Goal: Information Seeking & Learning: Learn about a topic

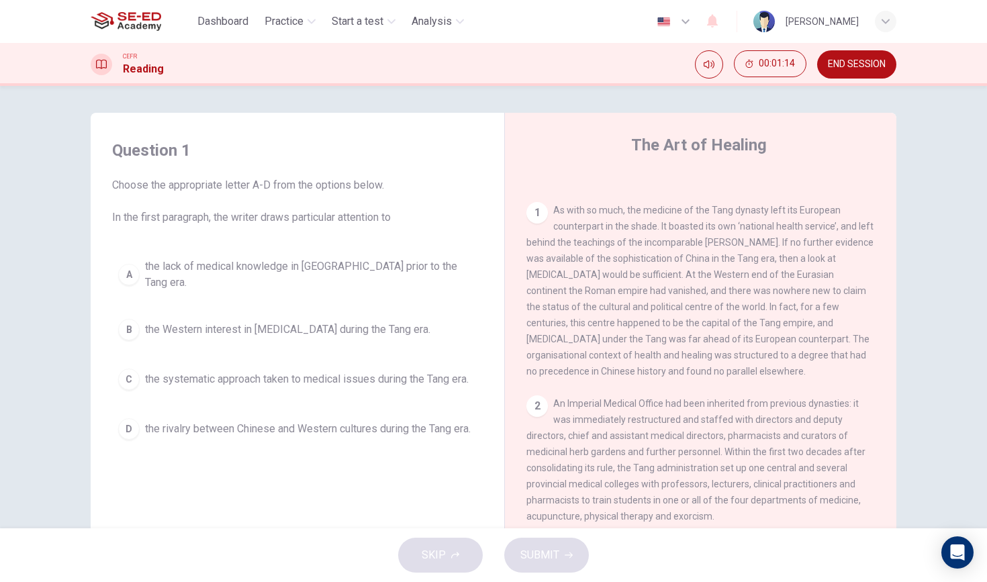
scroll to position [254, 0]
click at [708, 63] on icon "Mute" at bounding box center [709, 64] width 11 height 8
click at [706, 58] on button "Unmute" at bounding box center [709, 64] width 28 height 28
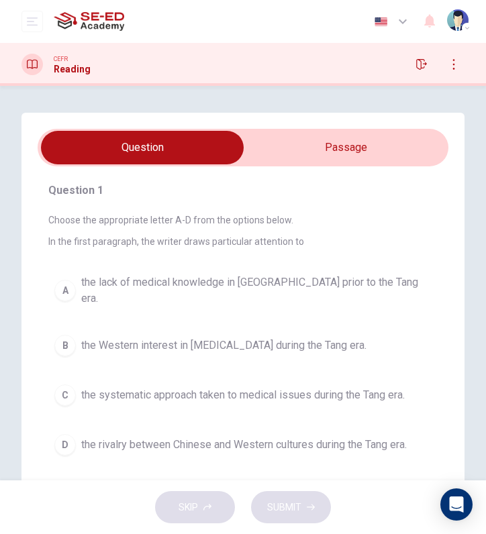
scroll to position [0, 0]
click at [350, 161] on input "checkbox" at bounding box center [142, 148] width 616 height 34
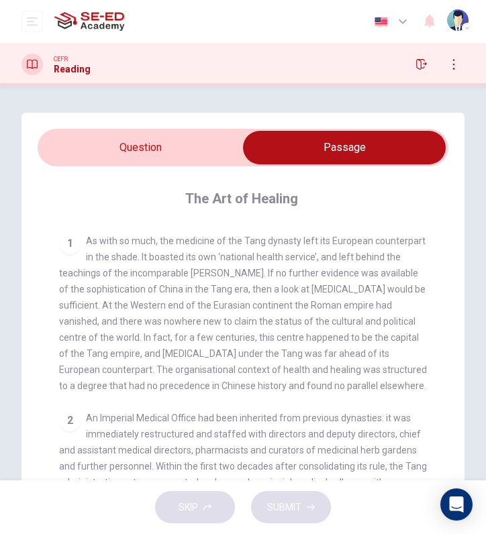
scroll to position [230, 0]
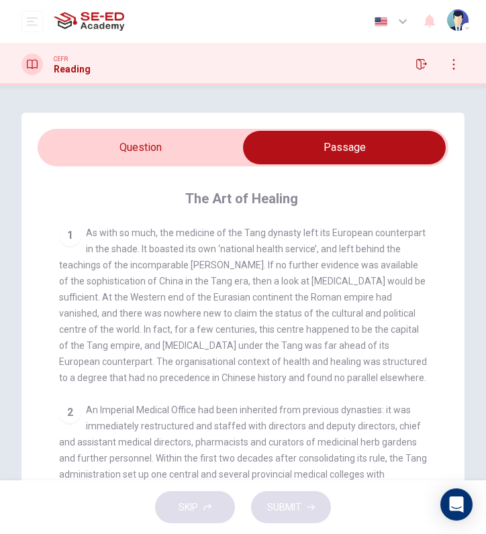
drag, startPoint x: 167, startPoint y: 312, endPoint x: 207, endPoint y: 313, distance: 40.3
click at [207, 313] on span "As with so much, the medicine of the Tang dynasty left its European counterpart…" at bounding box center [243, 306] width 368 height 156
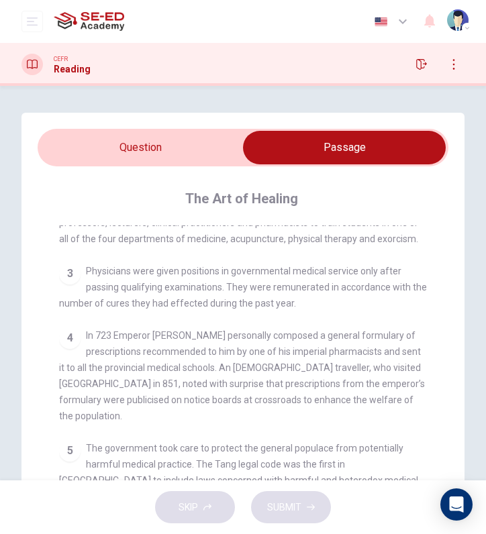
scroll to position [502, 0]
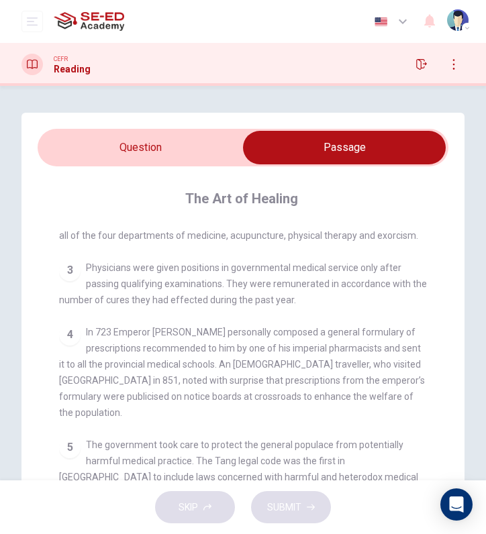
click at [174, 150] on input "checkbox" at bounding box center [344, 148] width 616 height 34
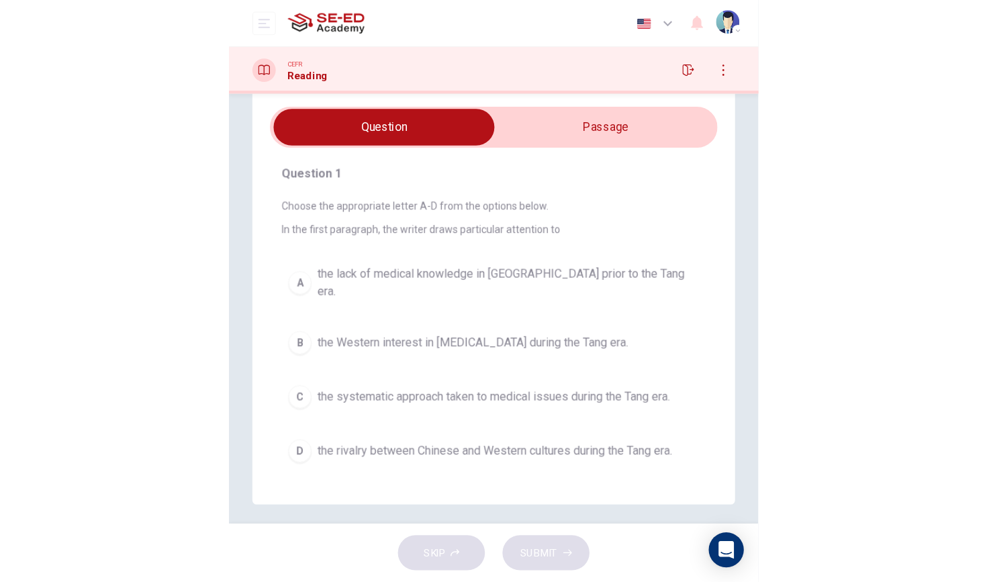
scroll to position [30, 0]
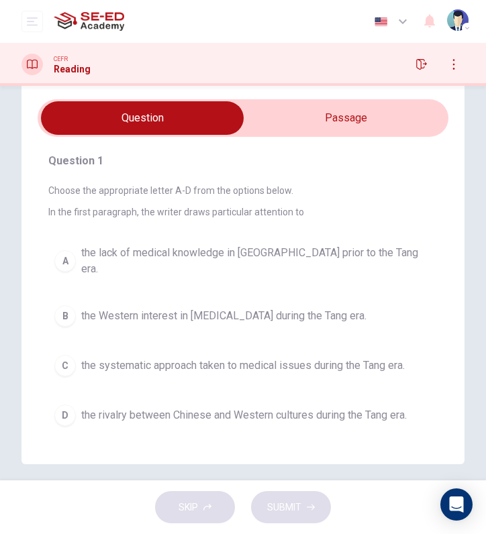
click at [68, 306] on div "B" at bounding box center [64, 316] width 21 height 21
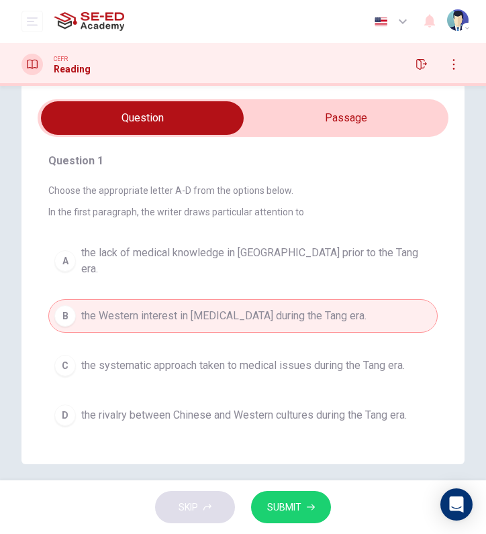
click at [292, 508] on span "SUBMIT" at bounding box center [284, 508] width 34 height 17
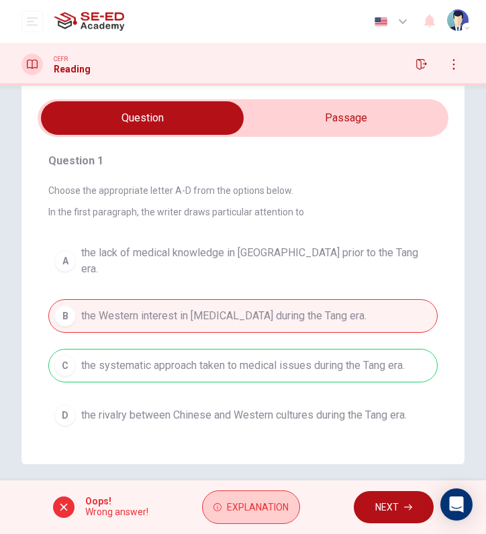
click at [265, 504] on span "Explanation" at bounding box center [258, 508] width 62 height 17
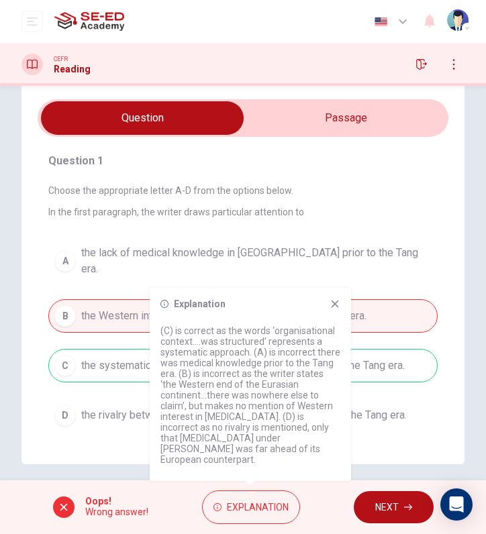
click at [336, 308] on icon at bounding box center [335, 304] width 7 height 7
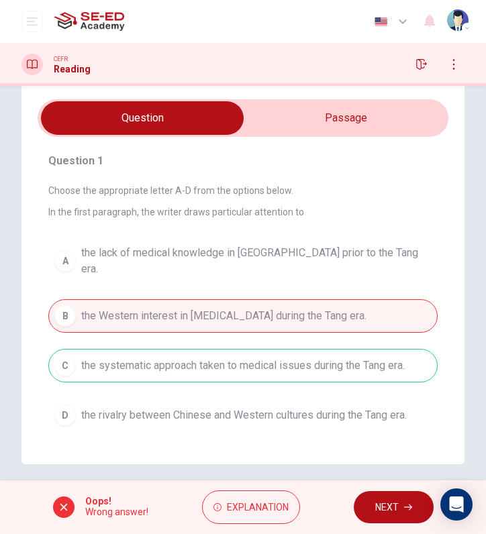
click at [381, 502] on span "NEXT" at bounding box center [387, 508] width 24 height 17
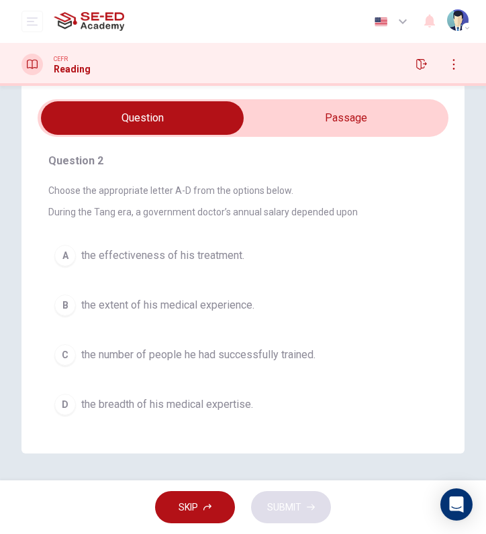
click at [383, 128] on input "checkbox" at bounding box center [142, 118] width 616 height 34
checkbox input "true"
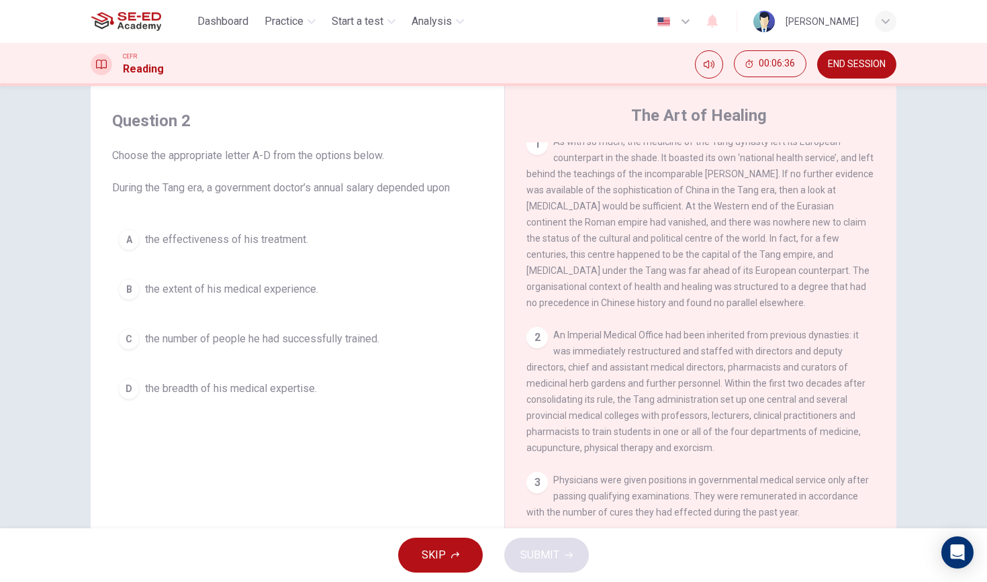
scroll to position [324, 0]
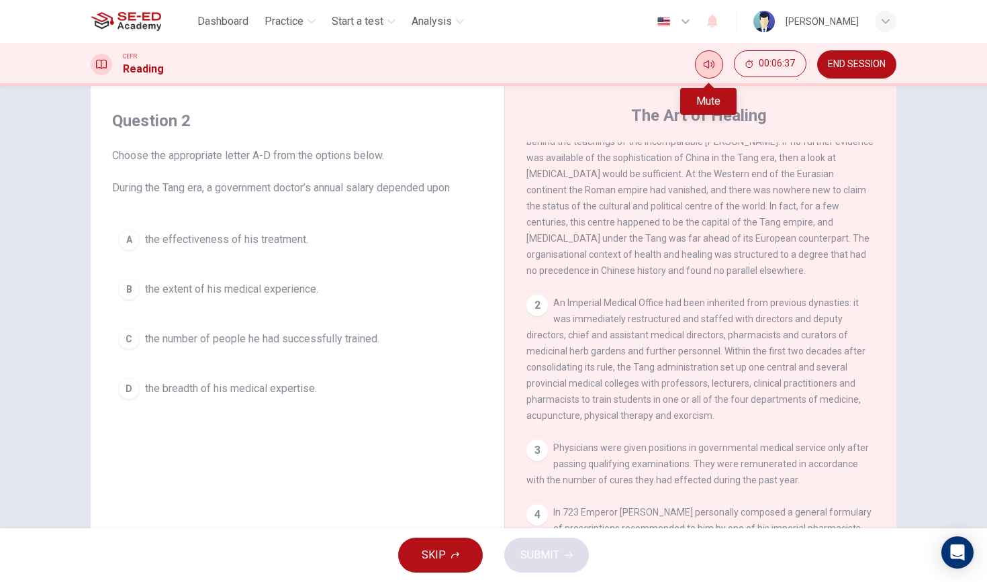
click at [706, 63] on icon "Mute" at bounding box center [709, 64] width 11 height 11
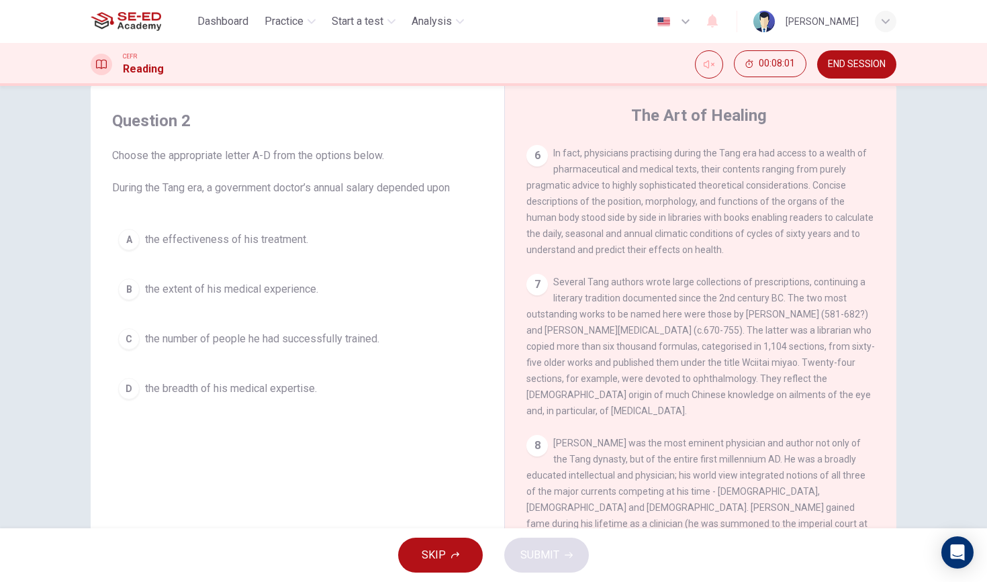
scroll to position [980, 0]
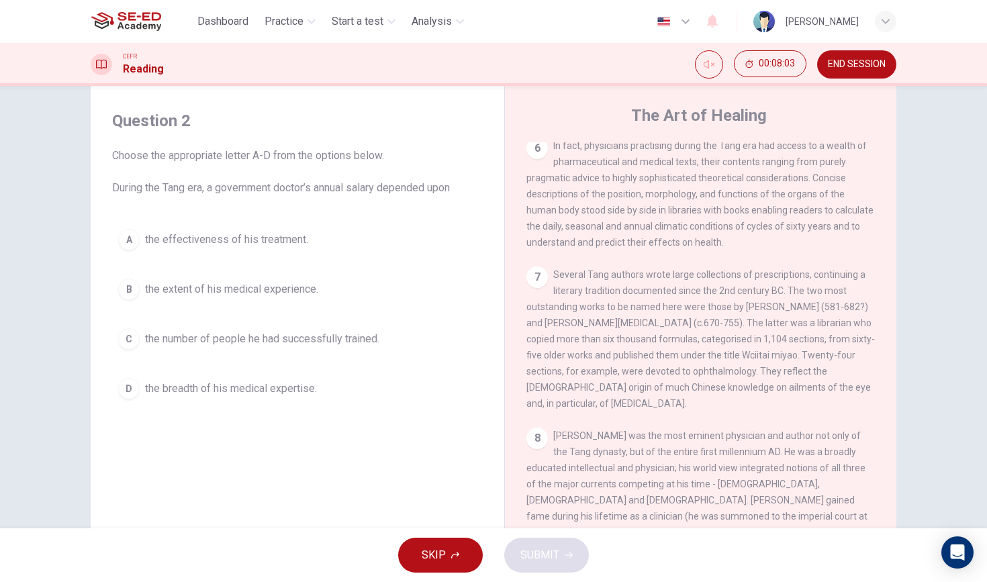
click at [857, 70] on button "END SESSION" at bounding box center [856, 64] width 79 height 28
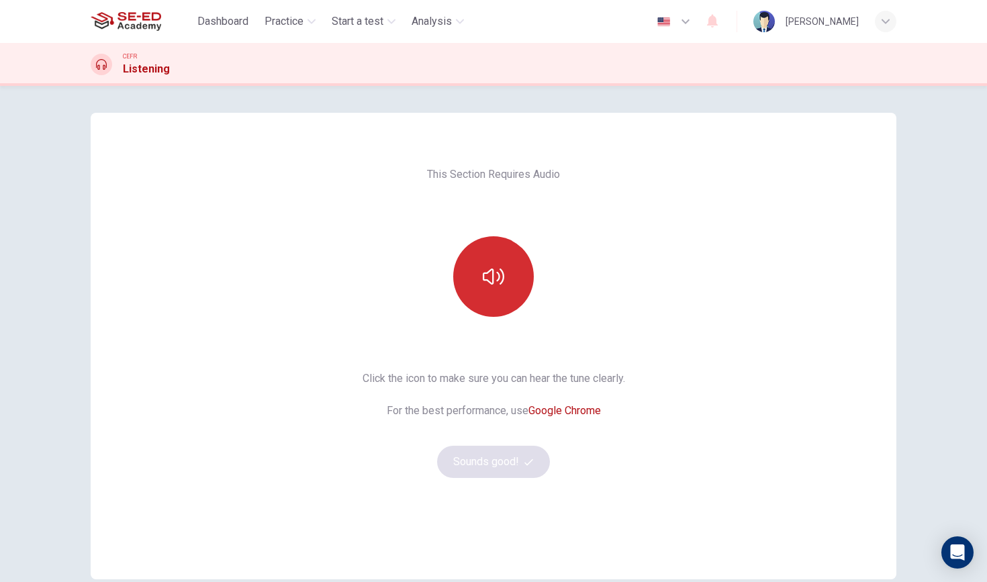
click at [504, 248] on button "button" at bounding box center [493, 276] width 81 height 81
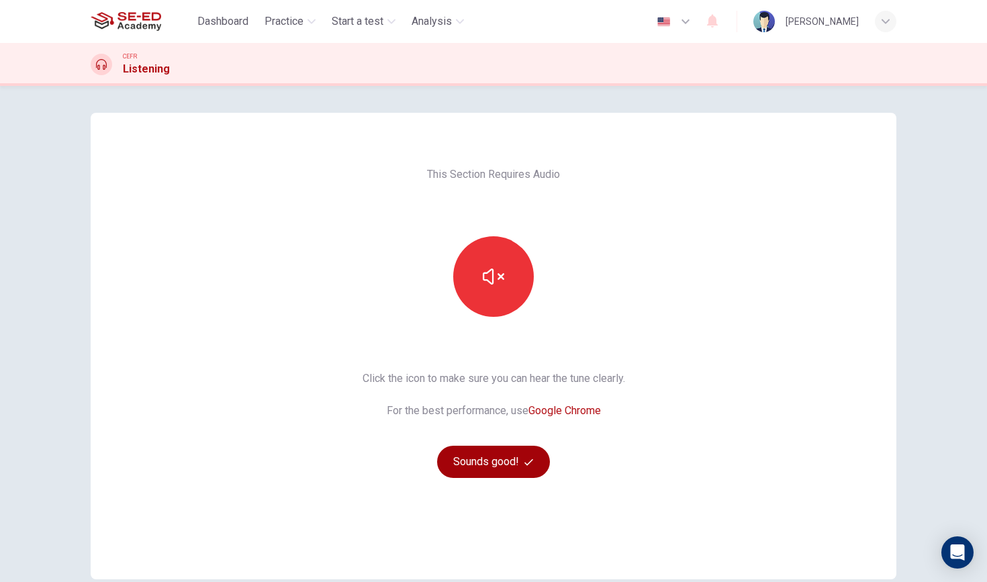
click at [507, 468] on button "Sounds good!" at bounding box center [493, 462] width 113 height 32
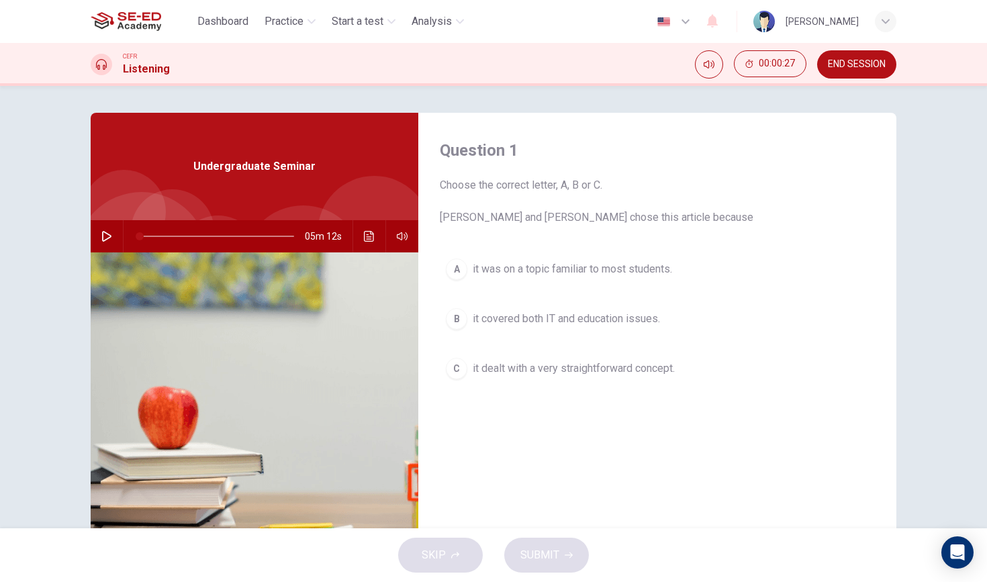
click at [111, 237] on icon "button" at bounding box center [106, 236] width 9 height 11
click at [451, 275] on div "A" at bounding box center [456, 269] width 21 height 21
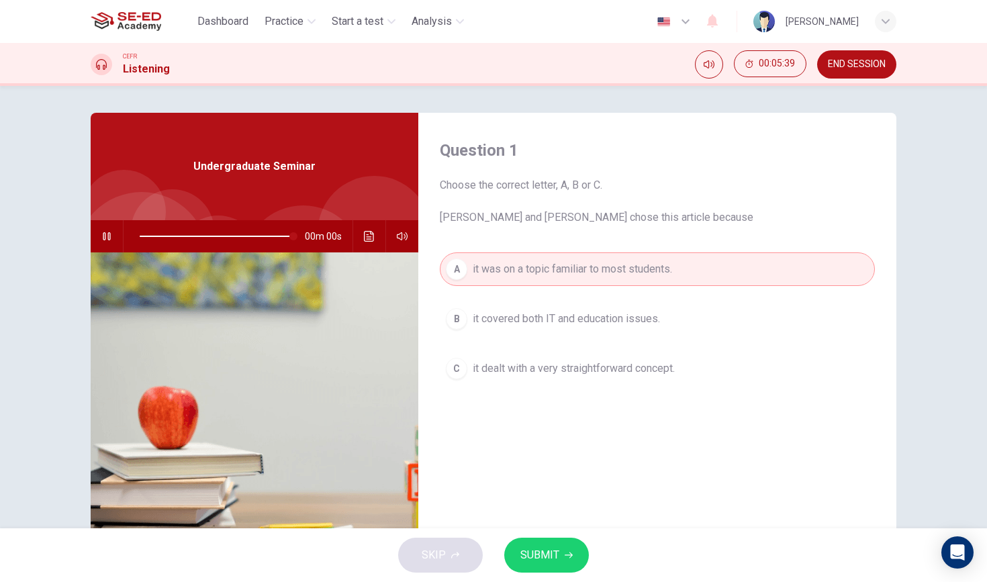
type input "0"
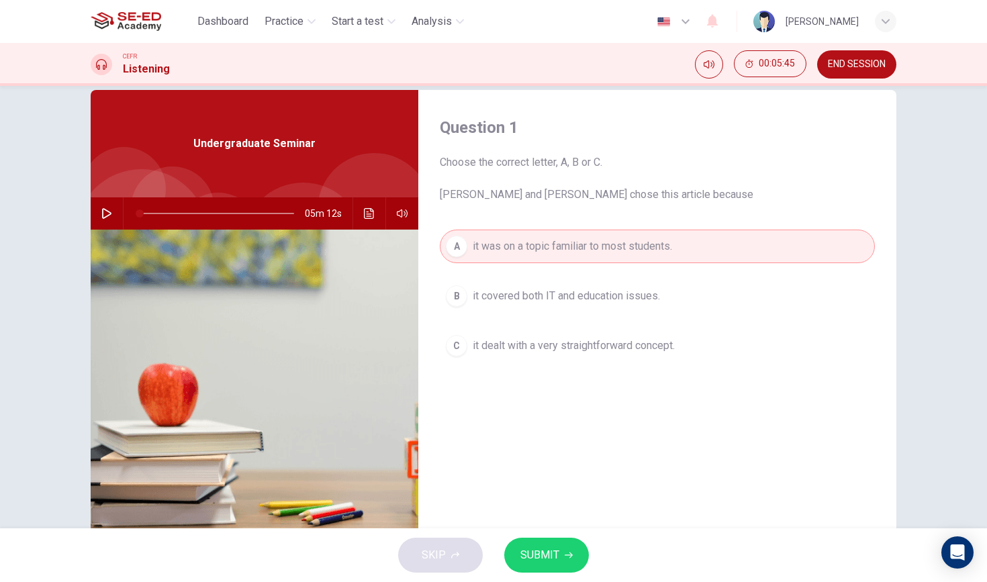
scroll to position [25, 0]
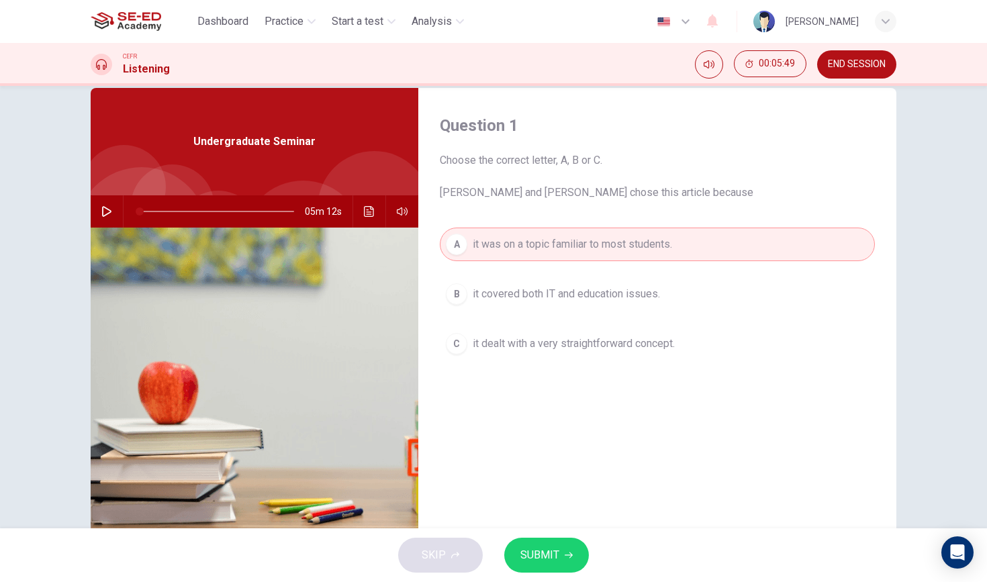
click at [549, 551] on span "SUBMIT" at bounding box center [539, 555] width 39 height 19
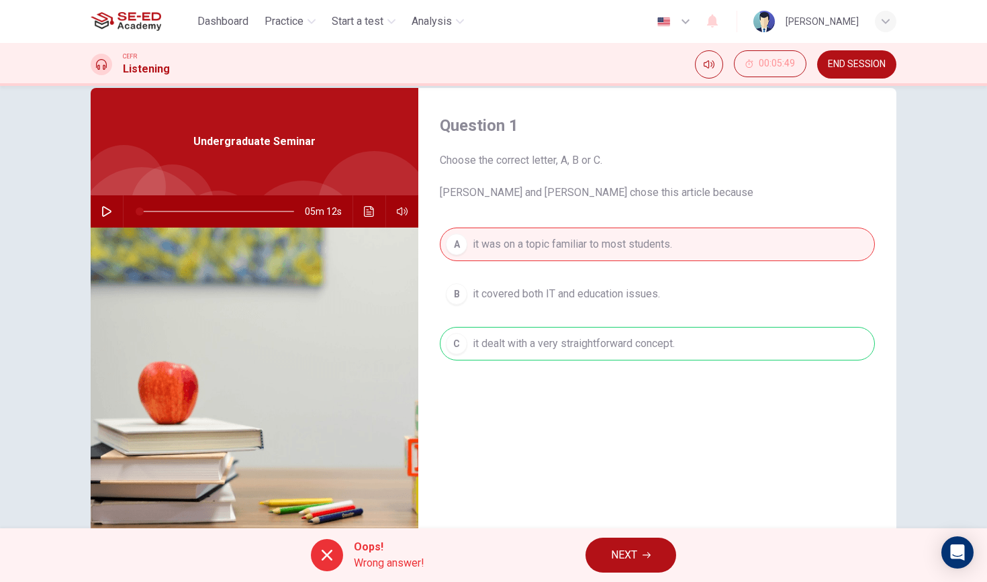
click at [378, 571] on span "Wrong answer!" at bounding box center [389, 563] width 71 height 16
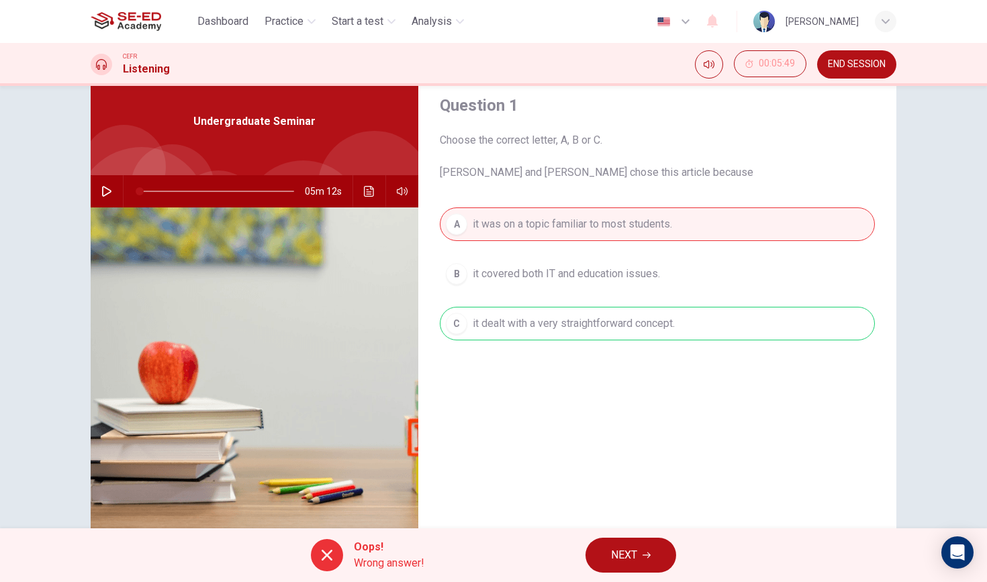
scroll to position [54, 0]
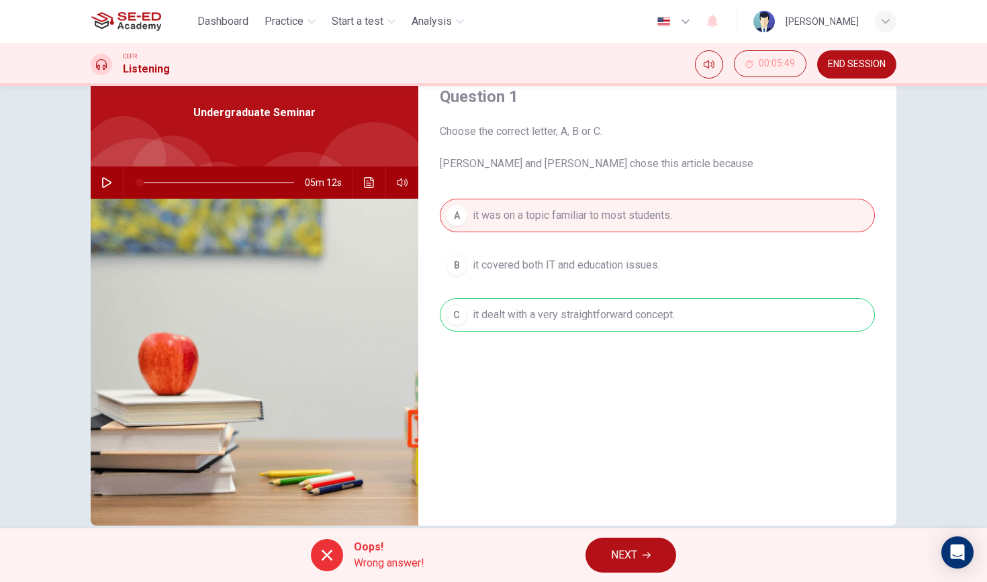
click at [633, 571] on button "NEXT" at bounding box center [631, 555] width 91 height 35
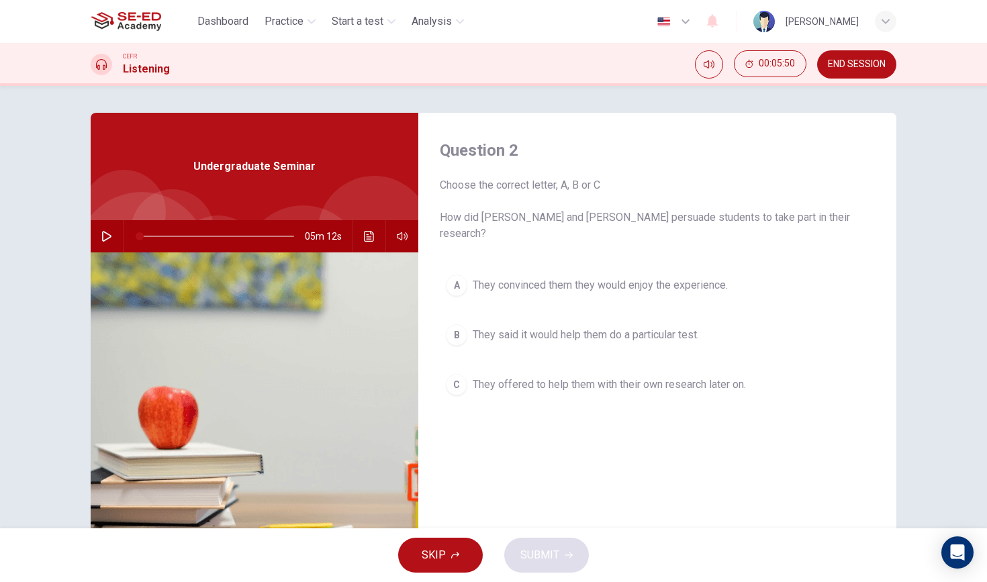
scroll to position [0, 0]
click at [711, 61] on icon "Mute" at bounding box center [709, 64] width 11 height 11
click at [655, 203] on span "Choose the correct letter, A, B or C How did Leela and Jake persuade students t…" at bounding box center [657, 209] width 435 height 64
click at [102, 66] on icon at bounding box center [101, 64] width 11 height 11
click at [154, 27] on img at bounding box center [126, 21] width 71 height 27
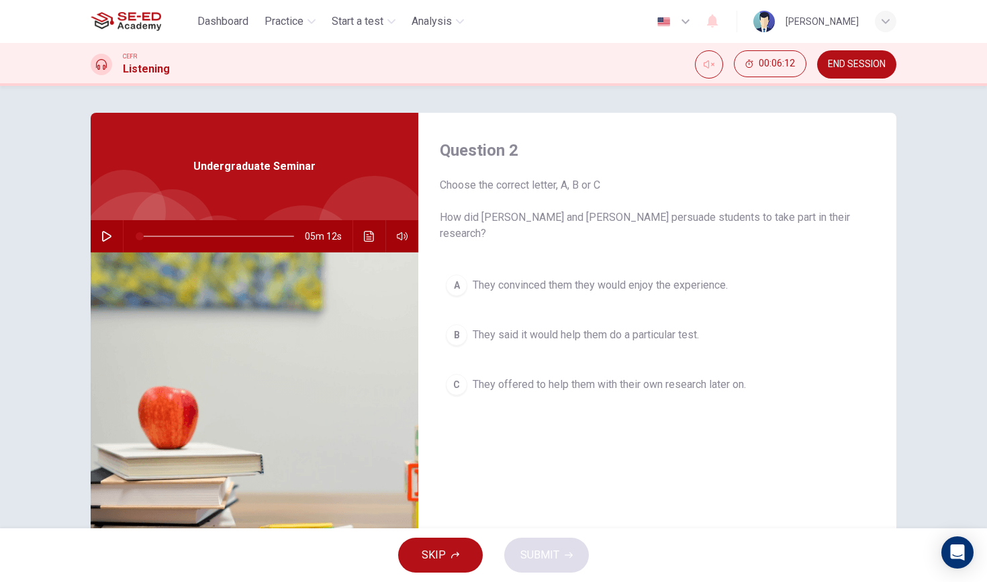
click at [864, 64] on span "END SESSION" at bounding box center [857, 64] width 58 height 11
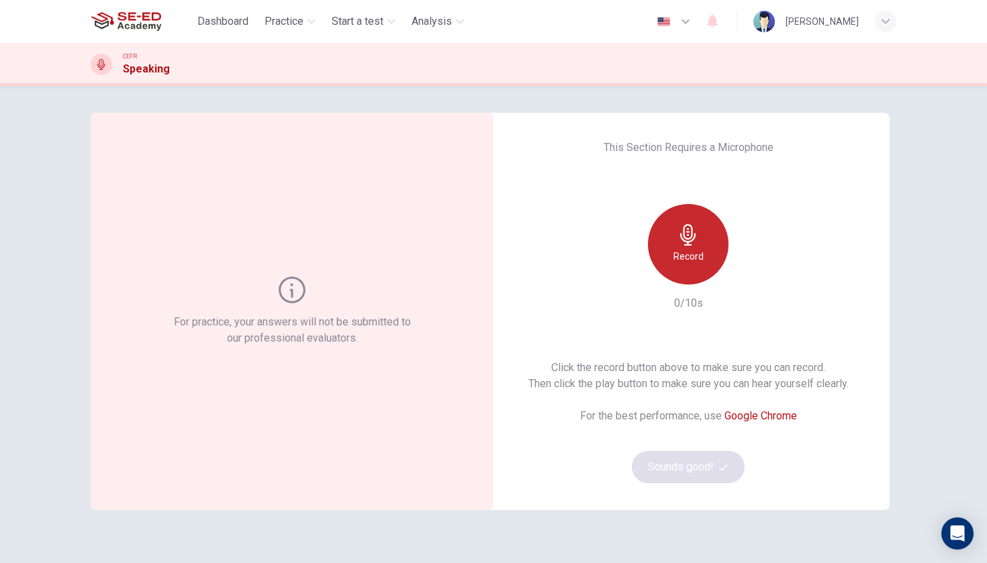
click at [664, 263] on div "Record" at bounding box center [688, 244] width 81 height 81
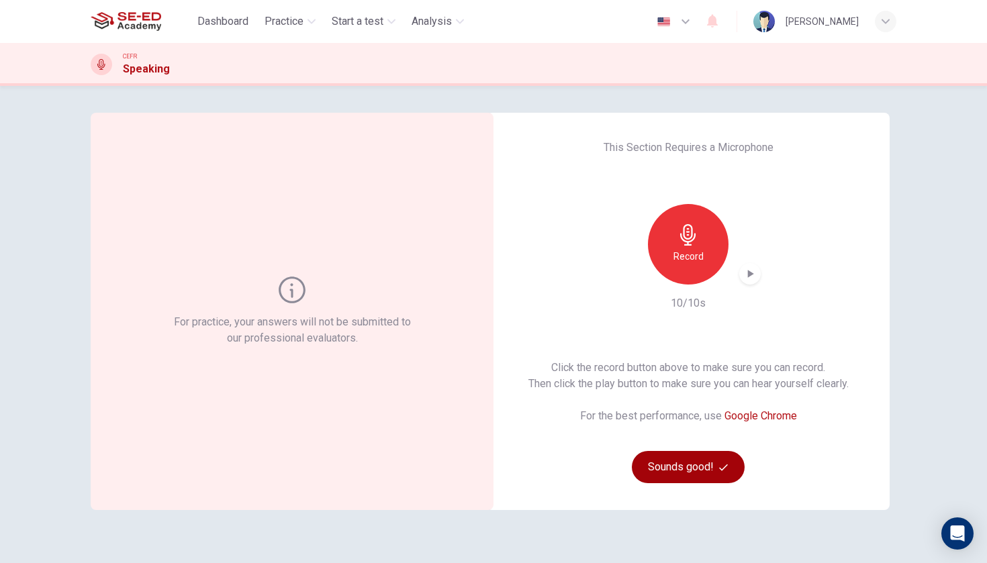
click at [694, 475] on button "Sounds good!" at bounding box center [688, 467] width 113 height 32
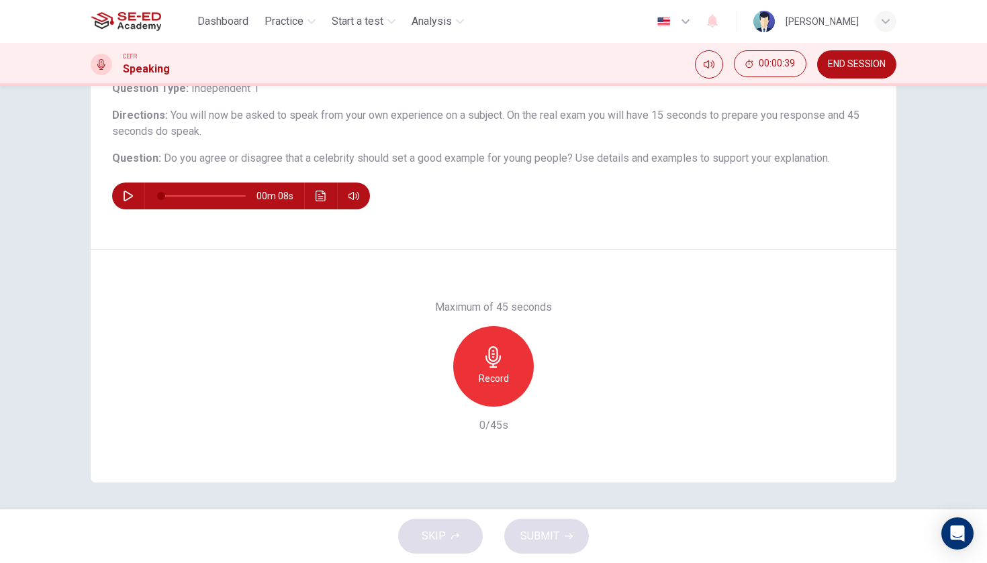
scroll to position [97, 0]
click at [498, 367] on icon "button" at bounding box center [493, 356] width 21 height 21
click at [501, 402] on div "Stop" at bounding box center [493, 366] width 81 height 81
click at [562, 515] on div "SKIP SUBMIT" at bounding box center [493, 537] width 987 height 54
click at [562, 530] on button "SUBMIT" at bounding box center [546, 536] width 85 height 35
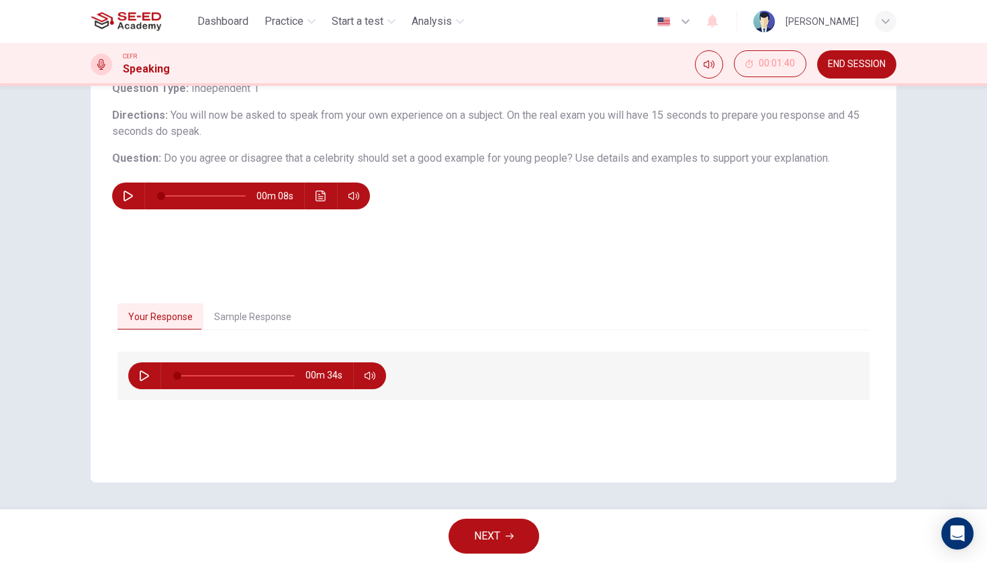
click at [237, 320] on button "Sample Response" at bounding box center [252, 318] width 99 height 28
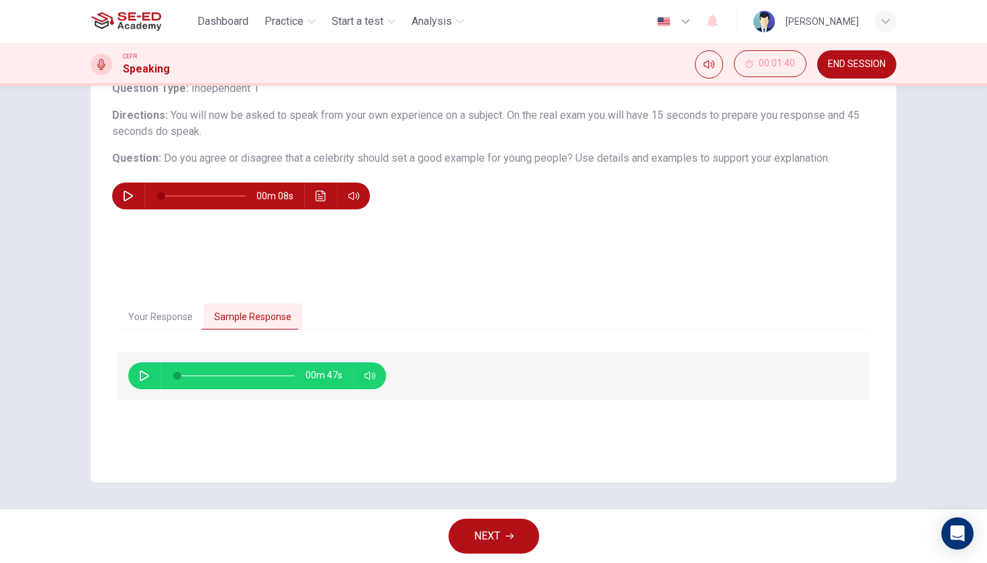
click at [139, 377] on icon "button" at bounding box center [144, 376] width 11 height 11
click at [561, 287] on div "Your Response Sample Response 00m 34s 00m 19s" at bounding box center [494, 380] width 806 height 207
type input "61"
click at [841, 76] on button "END SESSION" at bounding box center [856, 64] width 79 height 28
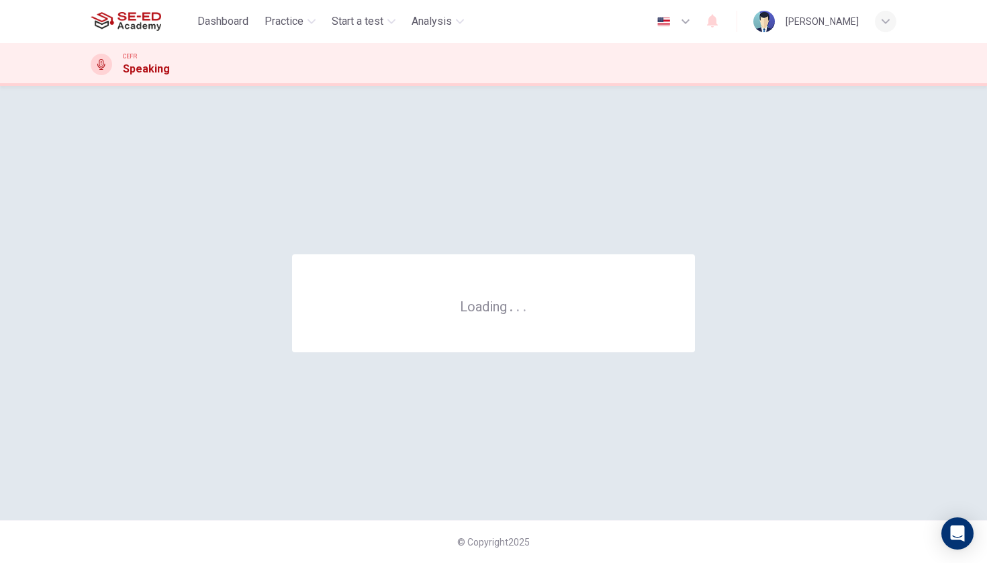
scroll to position [0, 0]
